Goal: Information Seeking & Learning: Learn about a topic

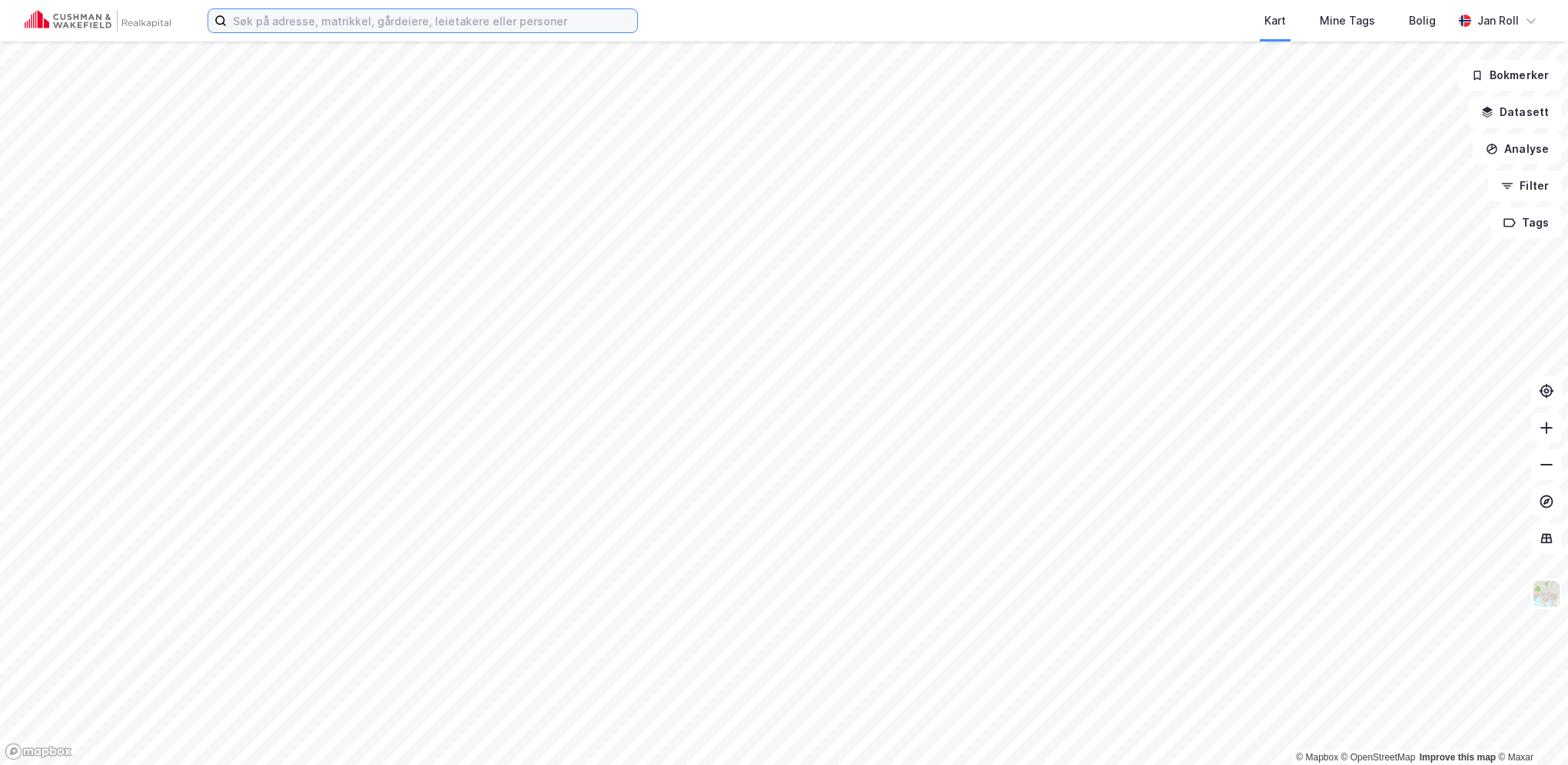
click at [407, 23] on input at bounding box center [432, 20] width 411 height 23
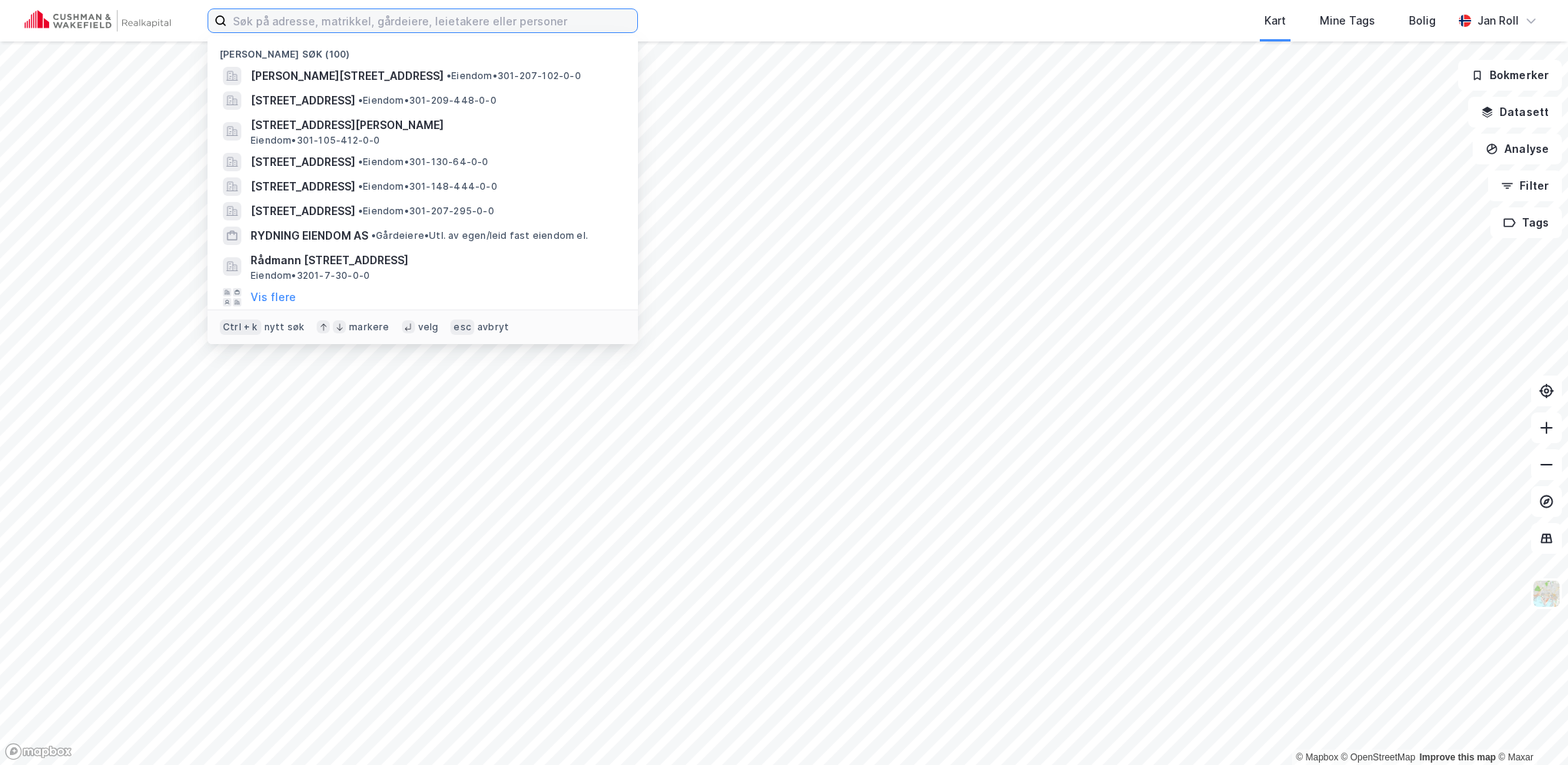
paste input "Drammensveien 211"
type input "Drammensveien 211"
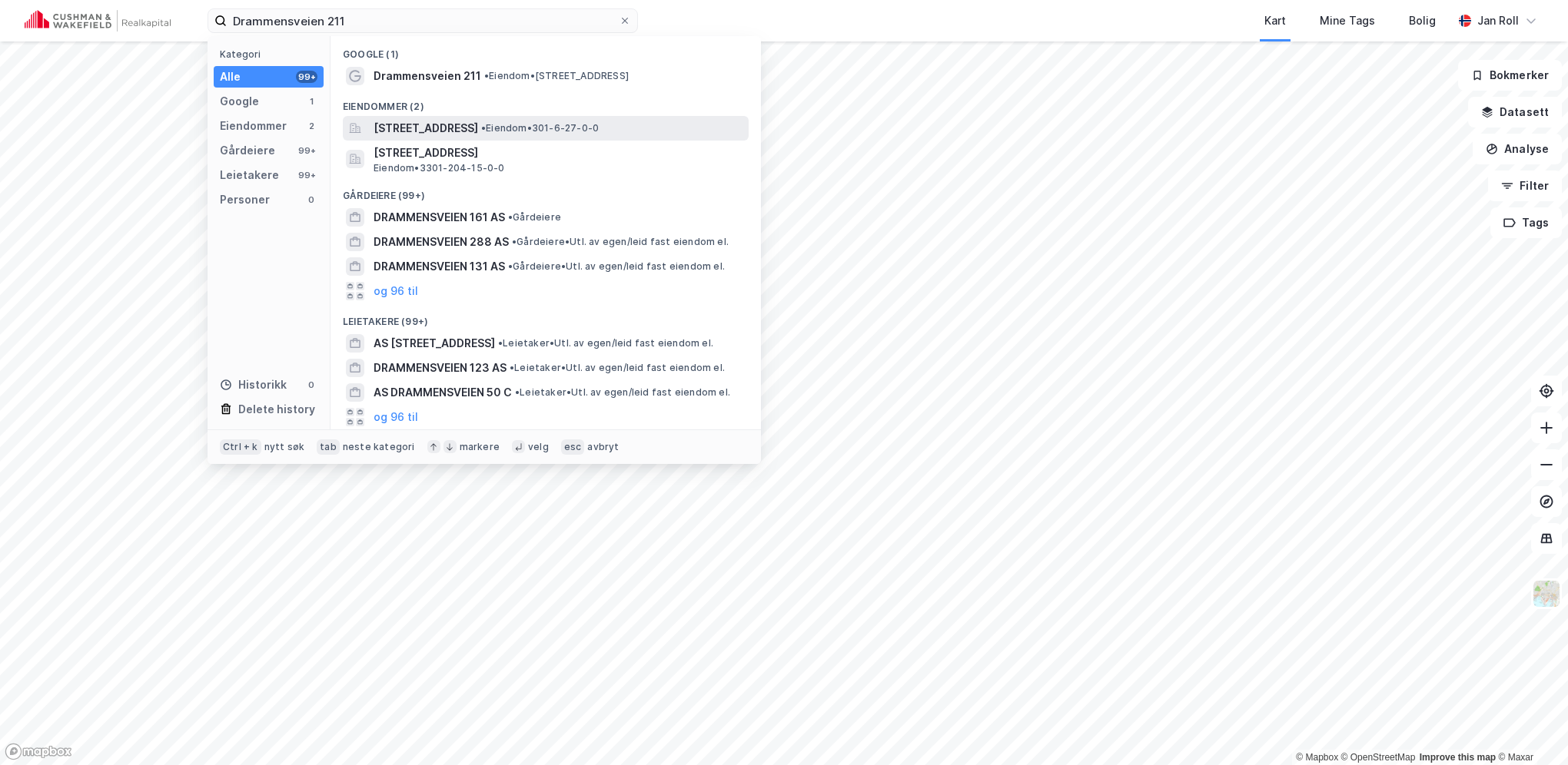
click at [452, 120] on span "[STREET_ADDRESS]" at bounding box center [425, 128] width 104 height 18
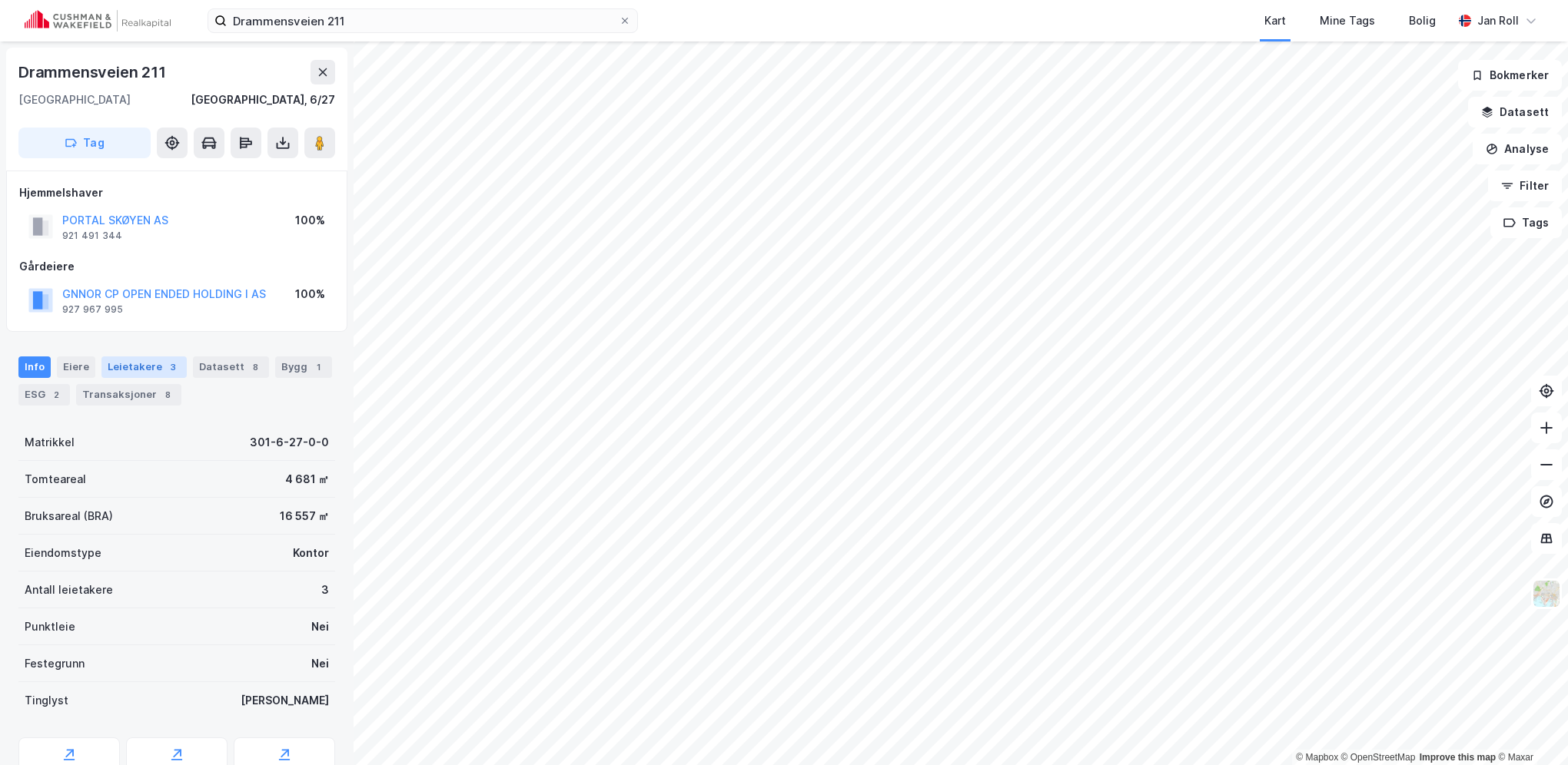
click at [142, 358] on div "Leietakere 3" at bounding box center [144, 367] width 86 height 21
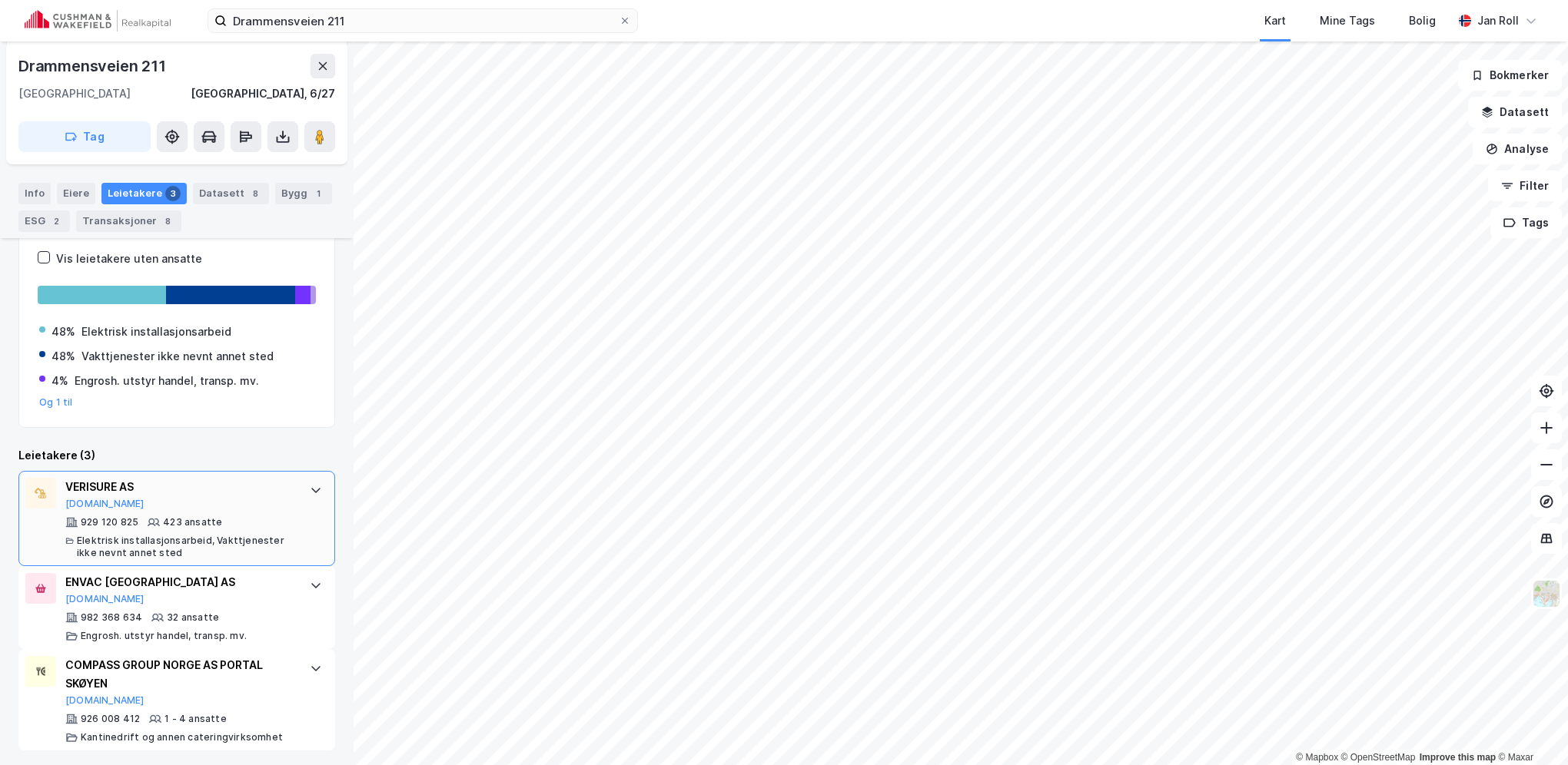
scroll to position [232, 0]
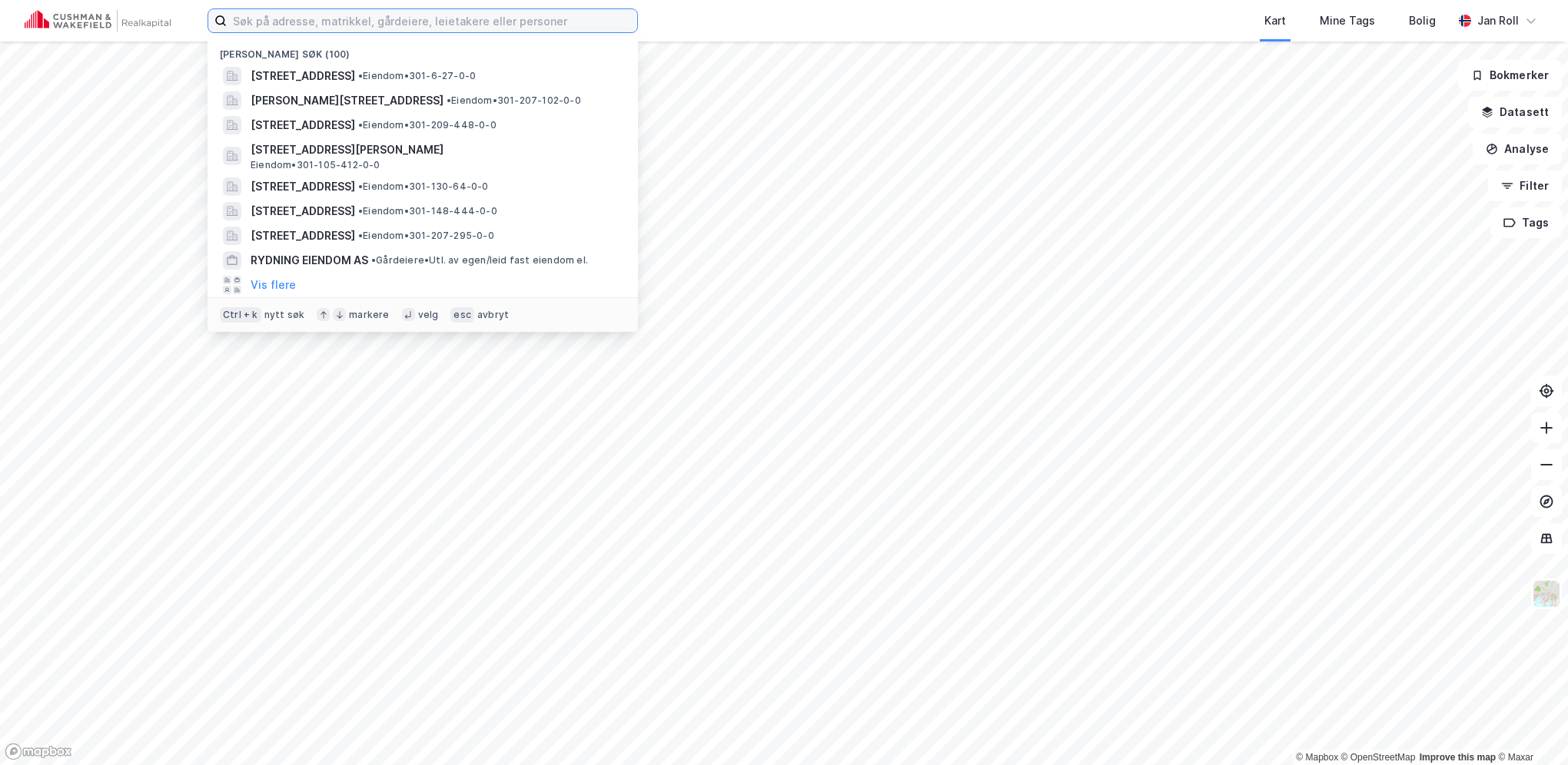
click at [309, 18] on input at bounding box center [432, 20] width 411 height 23
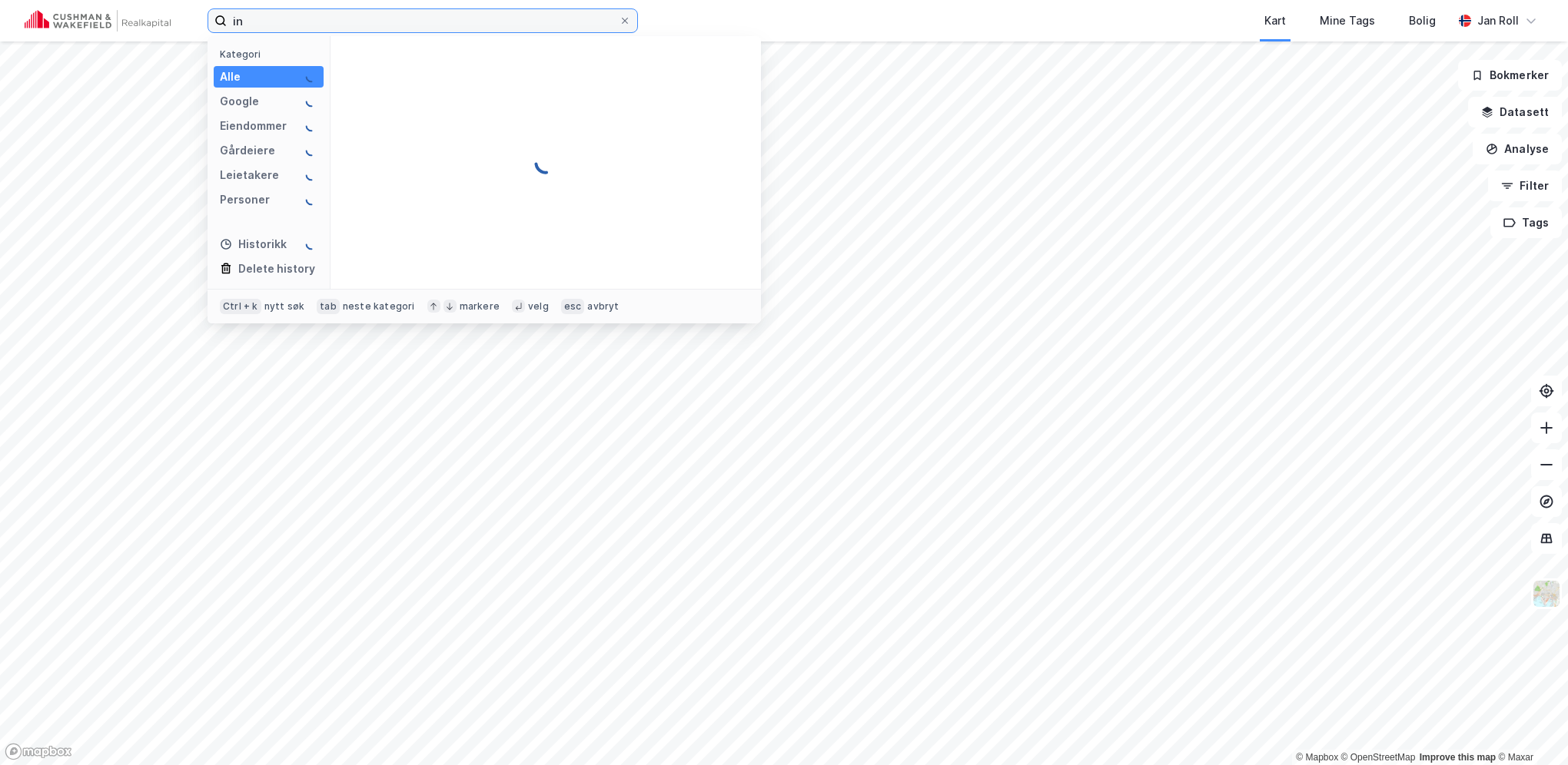
type input "i"
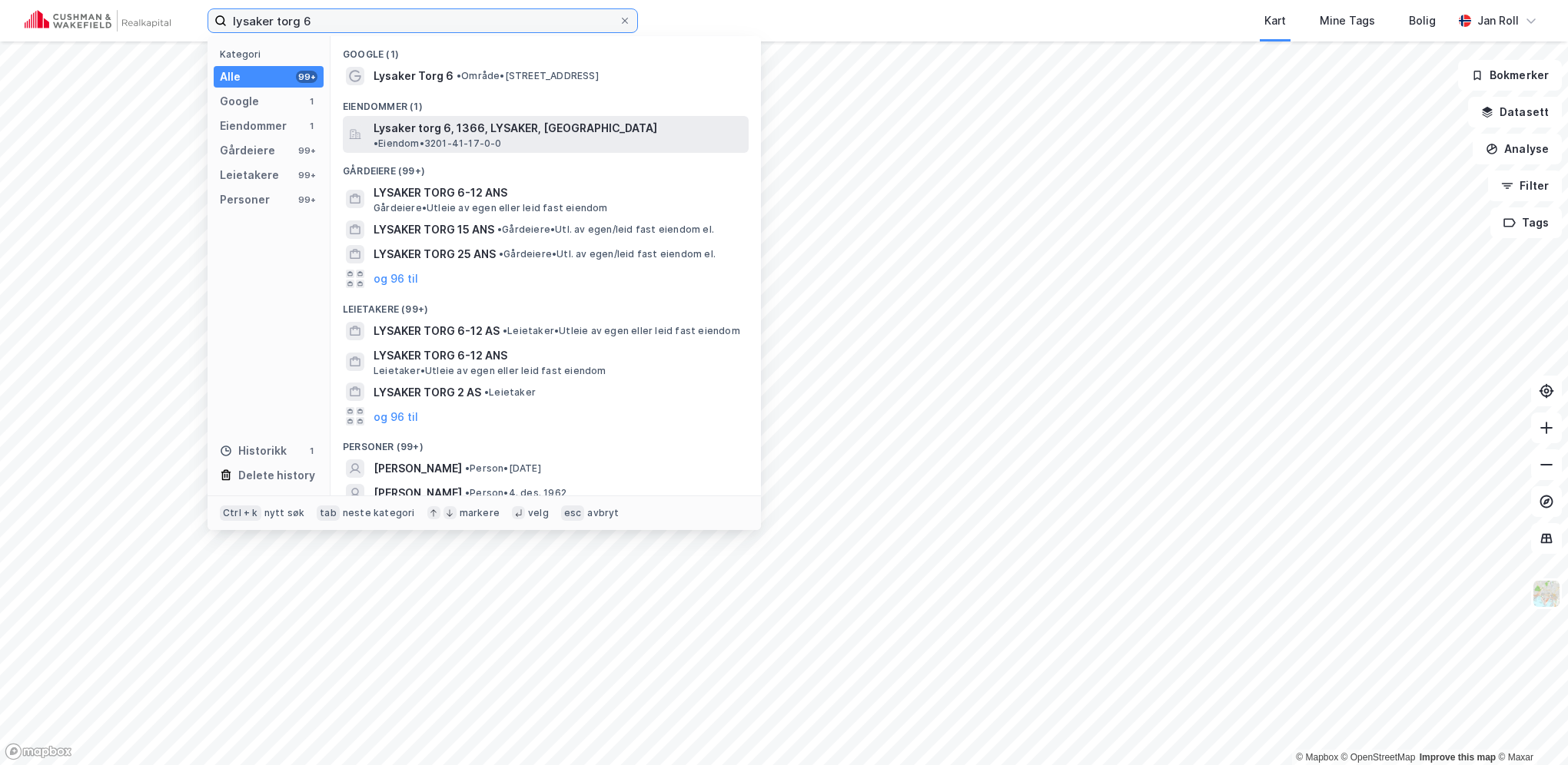
type input "lysaker torg 6"
click at [413, 124] on span "Lysaker torg 6, 1366, LYSAKER, BÆRUM" at bounding box center [515, 128] width 283 height 18
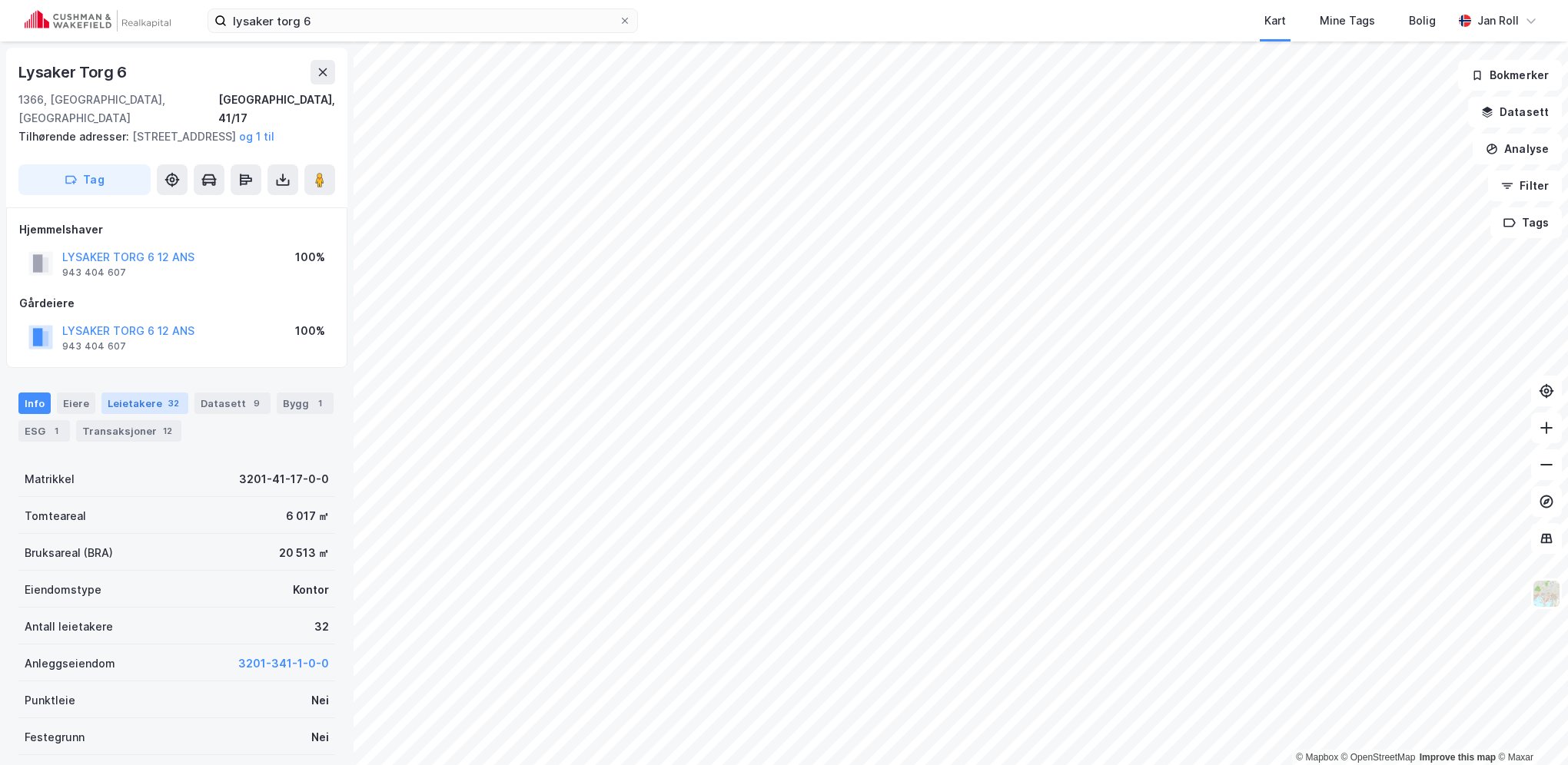
click at [122, 404] on div "Leietakere 32" at bounding box center [144, 403] width 87 height 21
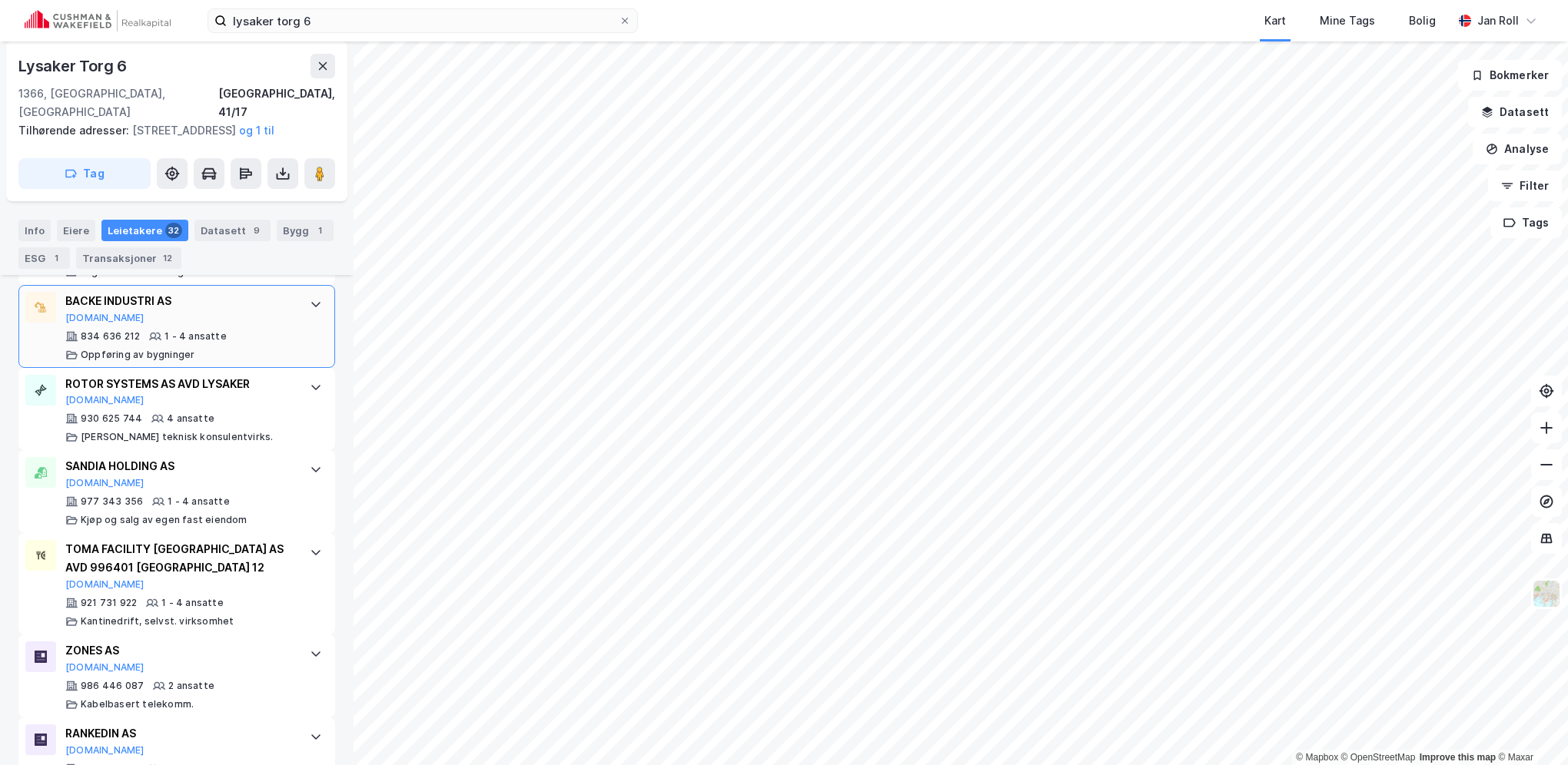
scroll to position [2152, 0]
